Goal: Information Seeking & Learning: Learn about a topic

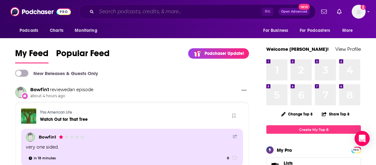
drag, startPoint x: 0, startPoint y: 0, endPoint x: 147, endPoint y: 11, distance: 147.7
click at [147, 11] on input "Search podcasts, credits, & more..." at bounding box center [178, 12] width 165 height 10
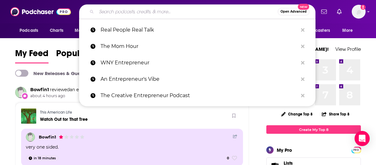
paste input "Practice of the Practice"
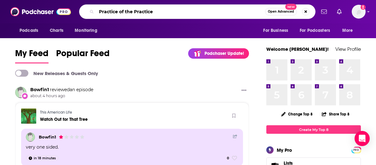
type input "Practice of the Practice"
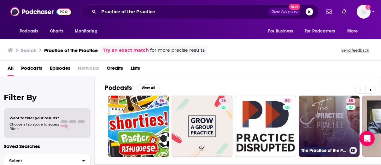
click at [325, 112] on link "58 The Practice of the Practice Podcast | Where Modern Psychology Meets the Bus…" at bounding box center [329, 126] width 61 height 61
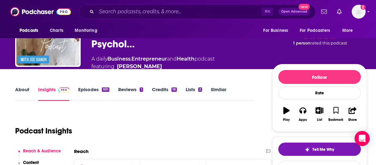
scroll to position [84, 0]
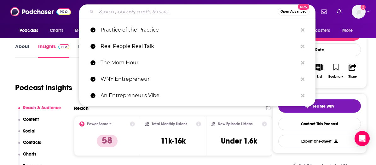
click at [144, 12] on input "Search podcasts, credits, & more..." at bounding box center [186, 12] width 181 height 10
paste input "An Entrepreneur's Vibe"
type input "An Entrepreneur's Vibe"
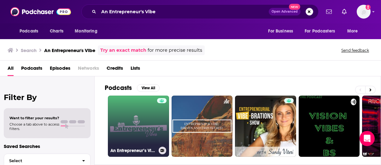
click at [135, 126] on link "An Entrepreneur’s Vibes" at bounding box center [138, 126] width 61 height 61
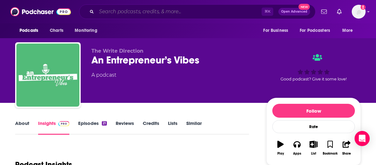
click at [130, 12] on input "Search podcasts, credits, & more..." at bounding box center [178, 12] width 165 height 10
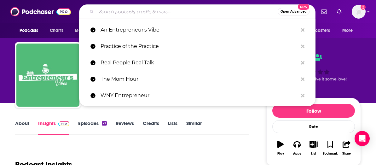
paste input "The Funk'tional Nutritionist"
type input "The Funk'tional Nutritionist"
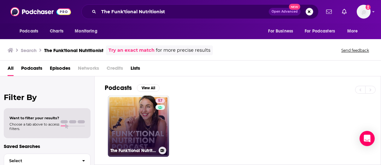
click at [144, 131] on link "57 The Funk'tional Nutrition Podcast" at bounding box center [138, 126] width 61 height 61
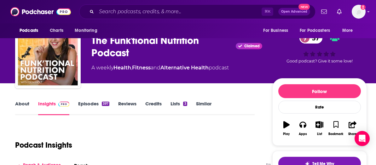
scroll to position [106, 0]
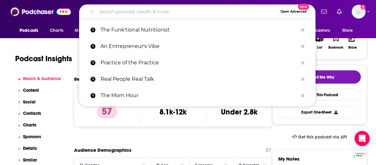
click at [131, 11] on input "Search podcasts, credits, & more..." at bounding box center [186, 12] width 181 height 10
paste input "Longevity with [PERSON_NAME]"
type input "Longevity with [PERSON_NAME]"
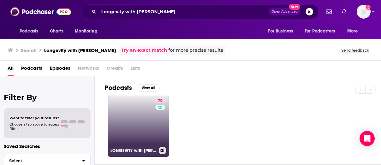
click at [131, 127] on link "70 LONGEVITY with [PERSON_NAME]" at bounding box center [138, 126] width 61 height 61
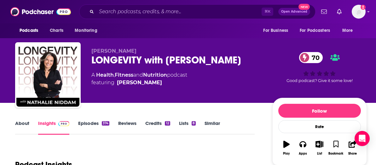
drag, startPoint x: 215, startPoint y: 61, endPoint x: 92, endPoint y: 60, distance: 123.0
click at [92, 60] on div "LONGEVITY with [PERSON_NAME] 70" at bounding box center [176, 60] width 171 height 12
copy h2 "LONGEVITY with [PERSON_NAME]"
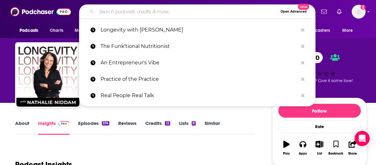
click at [131, 12] on input "Search podcasts, credits, & more..." at bounding box center [186, 12] width 181 height 10
paste input "Rising Tide StartUps"
type input "Rising Tide StartUps"
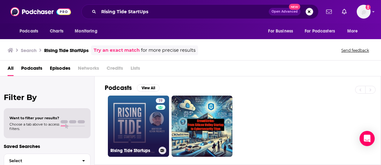
click at [142, 117] on link "19 Rising Tide Startups" at bounding box center [138, 126] width 61 height 61
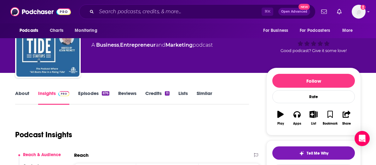
scroll to position [52, 0]
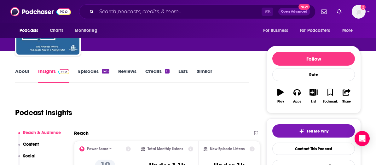
click at [28, 70] on link "About" at bounding box center [22, 75] width 14 height 15
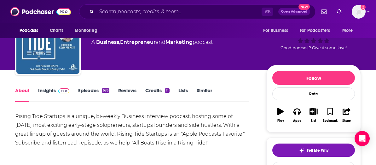
scroll to position [55, 0]
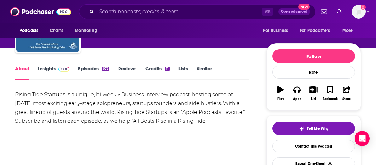
click at [46, 66] on link "Insights" at bounding box center [53, 73] width 31 height 15
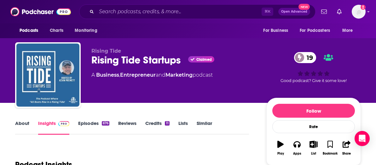
click at [21, 124] on link "About" at bounding box center [22, 127] width 14 height 15
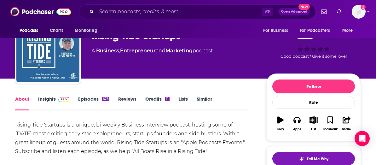
scroll to position [33, 0]
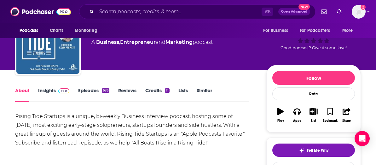
drag, startPoint x: 209, startPoint y: 139, endPoint x: 15, endPoint y: 118, distance: 195.4
copy div "Rising Tide Startups is a unique, bi-weekly Business interview podcast, hosting…"
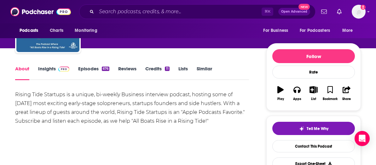
scroll to position [50, 0]
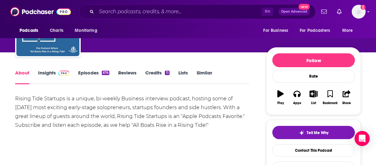
click at [45, 75] on link "Insights" at bounding box center [53, 77] width 31 height 15
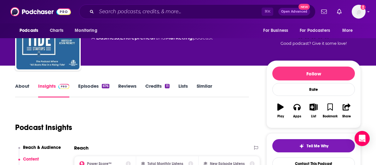
scroll to position [84, 0]
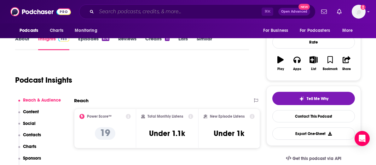
click at [122, 12] on input "Search podcasts, credits, & more..." at bounding box center [178, 12] width 165 height 10
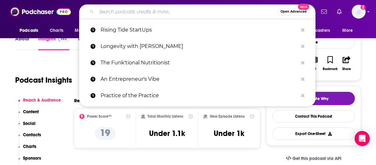
paste input "How To Talk To Kids About Anything"
type input "How To Talk To Kids About Anything"
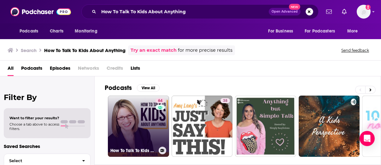
click at [153, 134] on link "64 How To Talk To Kids About Anything" at bounding box center [138, 126] width 61 height 61
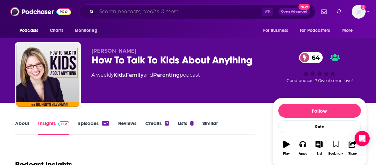
click at [127, 10] on input "Search podcasts, credits, & more..." at bounding box center [178, 12] width 165 height 10
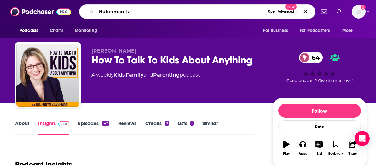
type input "Huberman Lab"
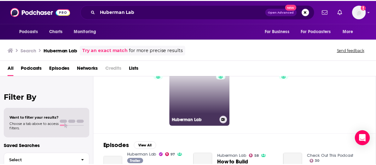
scroll to position [36, 0]
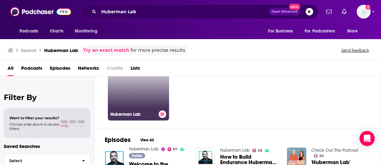
click at [141, 97] on link "97 Huberman Lab" at bounding box center [138, 89] width 61 height 61
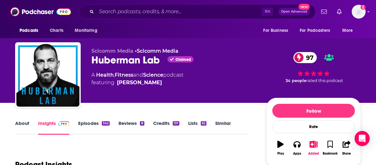
scroll to position [67, 0]
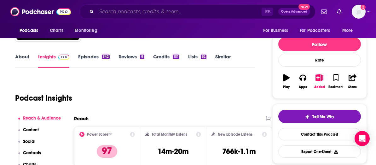
click at [132, 11] on input "Search podcasts, credits, & more..." at bounding box center [178, 12] width 165 height 10
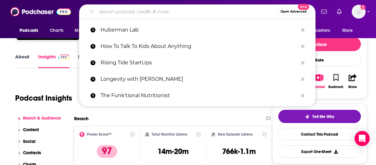
paste input "Real Talk with [PERSON_NAME]"
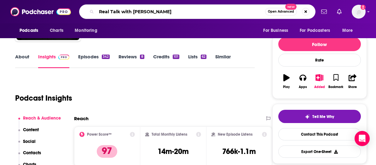
type input "Real Talk with [PERSON_NAME]\"
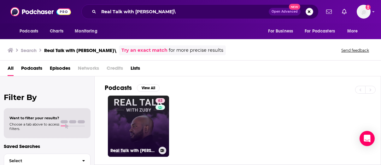
click at [153, 126] on link "63 Real Talk with [PERSON_NAME]" at bounding box center [138, 126] width 61 height 61
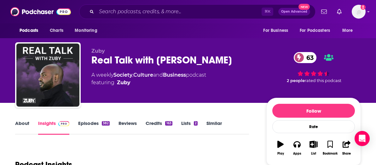
scroll to position [80, 0]
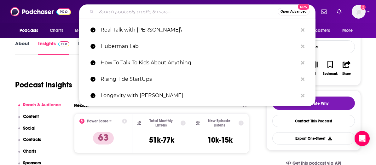
click at [147, 9] on input "Search podcasts, credits, & more..." at bounding box center [186, 12] width 181 height 10
paste input "LONGEVITY with [PERSON_NAME]"
type input "LONGEVITY with [PERSON_NAME]"
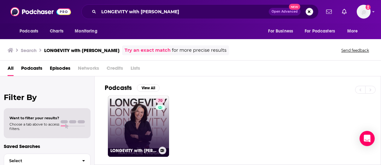
click at [141, 112] on link "70 LONGEVITY with [PERSON_NAME]" at bounding box center [138, 126] width 61 height 61
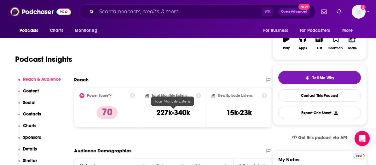
scroll to position [116, 0]
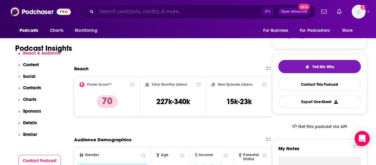
click at [122, 12] on input "Search podcasts, credits, & more..." at bounding box center [178, 12] width 165 height 10
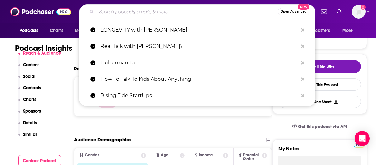
paste input "Last First Date Radio"
type input "Last First Date Radio"
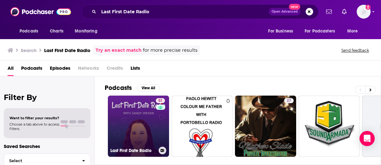
click at [140, 124] on link "51 Last First Date Radio" at bounding box center [138, 126] width 61 height 61
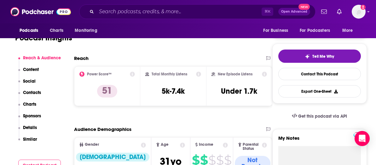
scroll to position [146, 0]
